Goal: Transaction & Acquisition: Purchase product/service

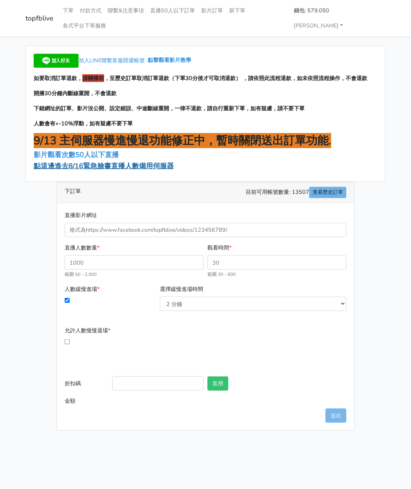
click at [96, 161] on span "點這邊進去8/16緊急臉書直播人數備用伺服器" at bounding box center [104, 165] width 140 height 9
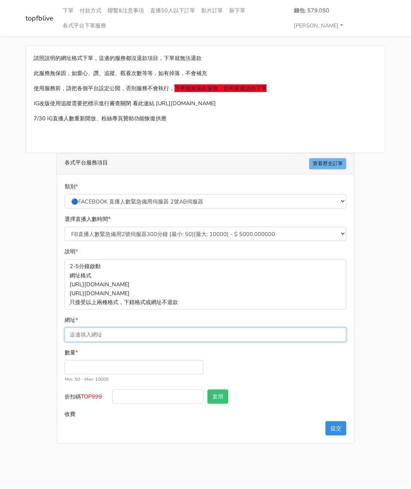
click at [100, 328] on input "網址 *" at bounding box center [206, 335] width 282 height 14
paste input "[URL][DOMAIN_NAME][DOMAIN_NAME]"
type input "[URL][DOMAIN_NAME][DOMAIN_NAME]"
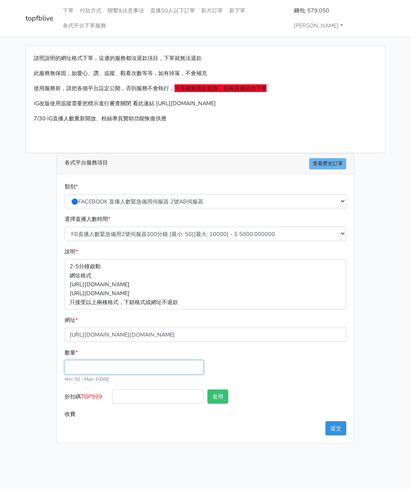
click at [88, 361] on input "數量 *" at bounding box center [134, 368] width 139 height 14
type input "100"
type input "500.000"
drag, startPoint x: 105, startPoint y: 382, endPoint x: 82, endPoint y: 381, distance: 23.3
click at [82, 390] on label "折扣碼 TOP999" at bounding box center [87, 398] width 48 height 17
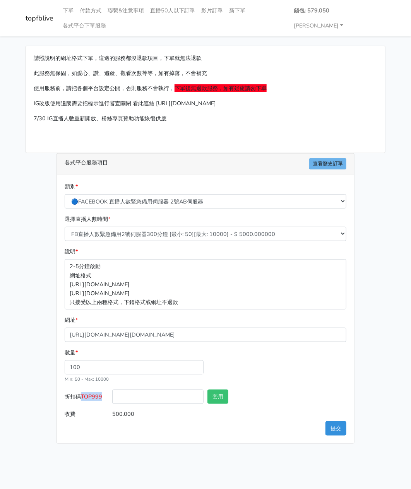
copy span "TOP999"
click at [143, 390] on input "折扣碼 TOP999" at bounding box center [157, 397] width 91 height 14
paste input "TOP999"
type input "TOP999"
click at [168, 194] on select "🔵FACEBOOK 直播人數緊急備用伺服器 2號AB伺服器 🔵FACEBOOK 網軍專用貼文留言 安全保密 🔵FACEBOOK 直播人數緊急備用伺服器 J1 …" at bounding box center [206, 201] width 282 height 14
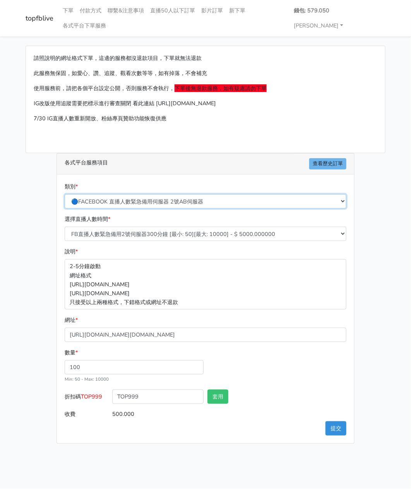
select select "3/26熱門平台服務台灣粉絲IG YT FB TIKTOK"
click at [65, 194] on select "🔵FACEBOOK 直播人數緊急備用伺服器 2號AB伺服器 🔵FACEBOOK 網軍專用貼文留言 安全保密 🔵FACEBOOK 直播人數緊急備用伺服器 J1 …" at bounding box center [206, 201] width 282 height 14
type input "50.000"
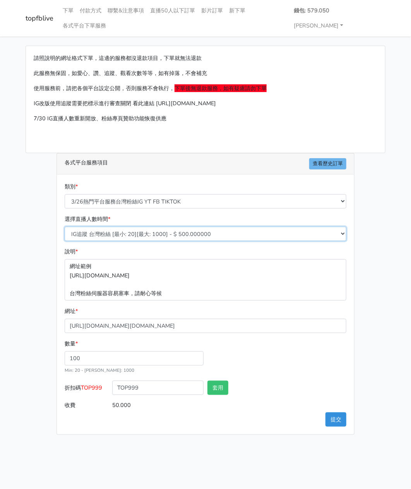
click at [121, 227] on select "IG追蹤 台灣粉絲 [最小: 20][最大: 1000] - $ 500.000000 IG愛心 台灣粉絲 [最小: 20][最大: 1000] - $ 35…" at bounding box center [206, 234] width 282 height 14
select select "665"
click at [65, 227] on select "IG追蹤 台灣粉絲 [最小: 20][最大: 1000] - $ 500.000000 IG愛心 台灣粉絲 [最小: 20][最大: 1000] - $ 35…" at bounding box center [206, 234] width 282 height 14
type input "24.000"
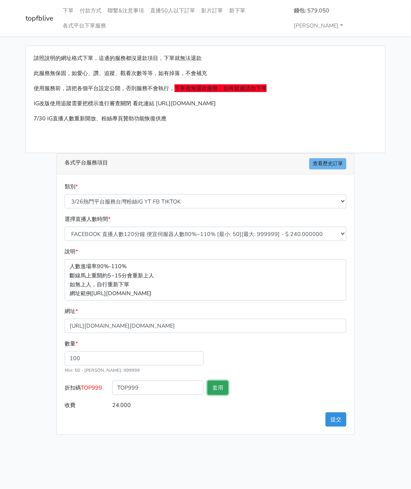
click at [225, 381] on button "套用" at bounding box center [218, 388] width 21 height 14
type input "套用失敗"
click at [338, 413] on button "提交" at bounding box center [336, 420] width 21 height 14
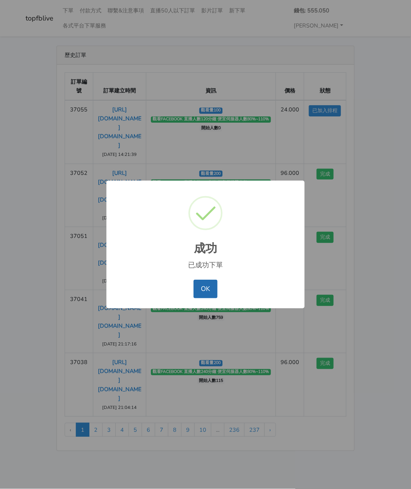
click at [197, 294] on button "OK" at bounding box center [206, 289] width 24 height 19
